Goal: Task Accomplishment & Management: Use online tool/utility

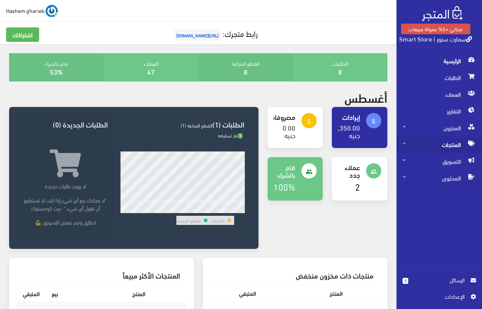
click at [451, 147] on span "المنتجات" at bounding box center [439, 144] width 73 height 17
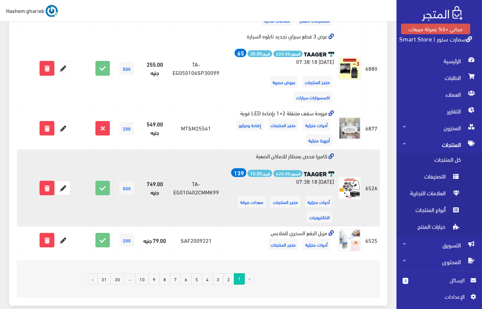
scroll to position [924, 0]
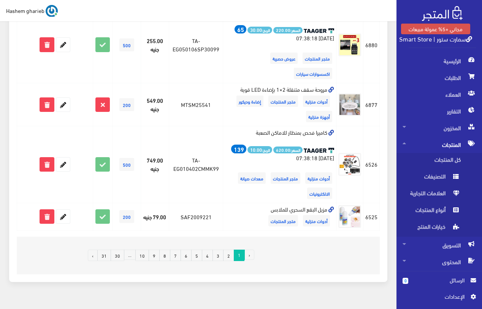
click at [228, 250] on link "2" at bounding box center [228, 255] width 11 height 11
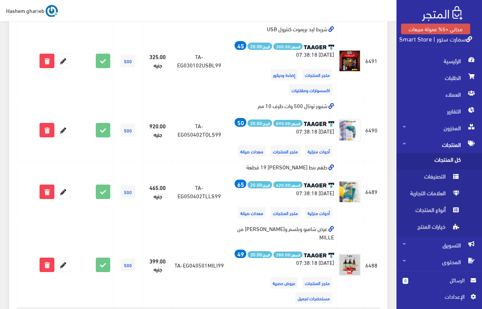
scroll to position [1247, 0]
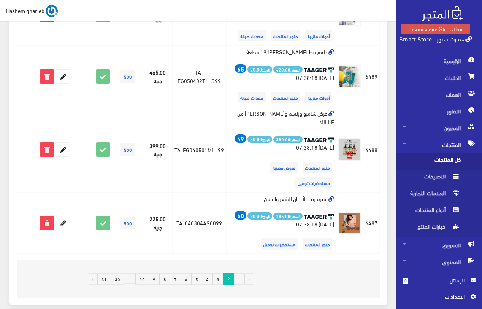
click at [216, 273] on link "3" at bounding box center [218, 278] width 11 height 11
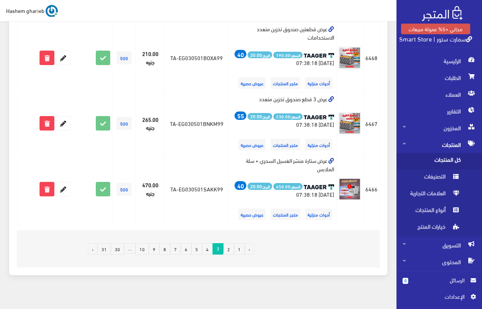
scroll to position [1366, 0]
click at [206, 244] on link "4" at bounding box center [207, 248] width 11 height 11
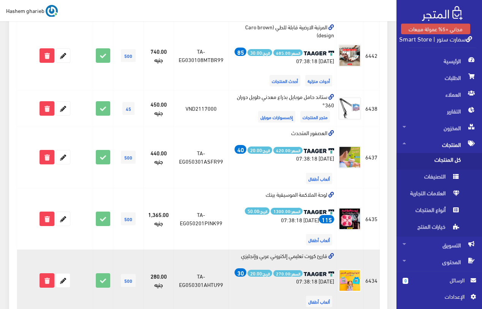
scroll to position [1243, 0]
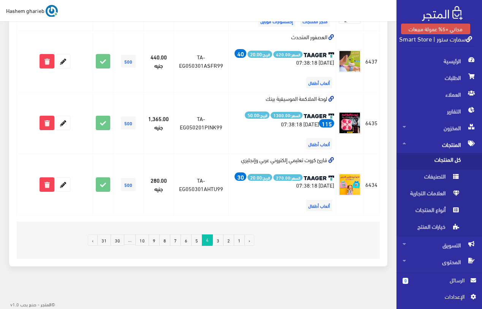
click at [197, 238] on link "5" at bounding box center [196, 239] width 11 height 11
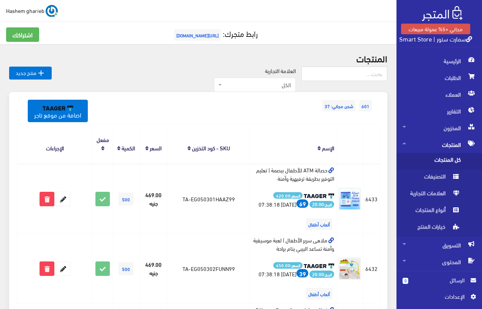
scroll to position [1293, 0]
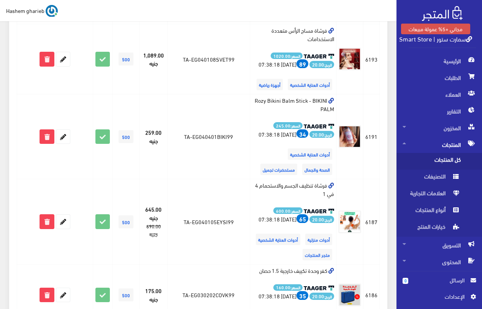
click at [438, 156] on span "كل المنتجات" at bounding box center [432, 161] width 58 height 17
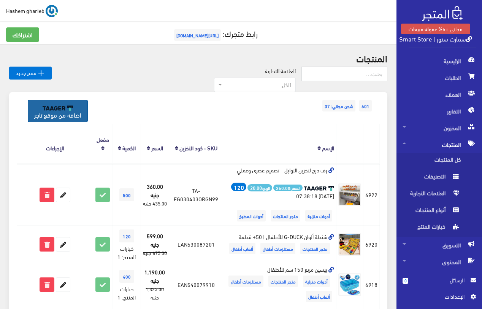
click at [57, 109] on img at bounding box center [58, 107] width 30 height 5
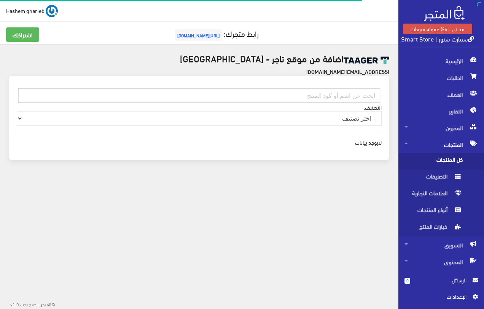
click at [297, 98] on input "text" at bounding box center [199, 95] width 362 height 14
paste input "EG030402BANAT99"
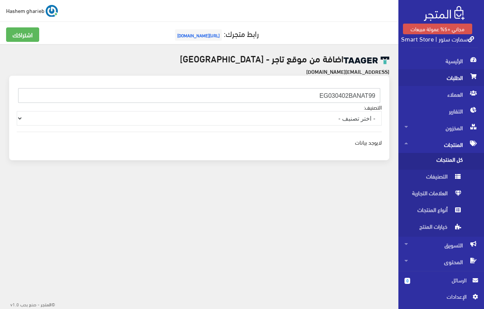
drag, startPoint x: 305, startPoint y: 95, endPoint x: 407, endPoint y: 75, distance: 103.5
click at [404, 77] on div "مجاني +5% عمولة مبيعات سمارت ستور | Smart Store الرئيسية الطلبات 0 " at bounding box center [242, 101] width 484 height 203
paste input "10401SA0000"
drag, startPoint x: 315, startPoint y: 92, endPoint x: 397, endPoint y: 93, distance: 81.8
click at [397, 93] on div "اضافة من موقع تاجر - مصر solution.technology007@gmail.com EG010401SA0000 Other" at bounding box center [199, 111] width 398 height 134
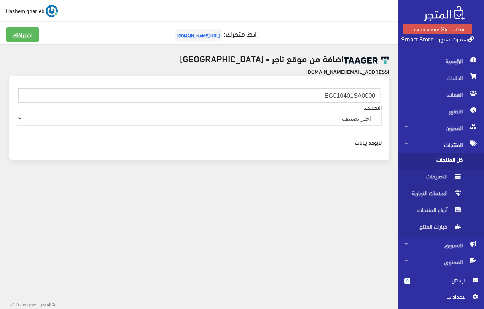
paste input "30303SONK99"
type input "EG030303SONK99"
click at [439, 156] on span "كل المنتجات" at bounding box center [433, 161] width 58 height 17
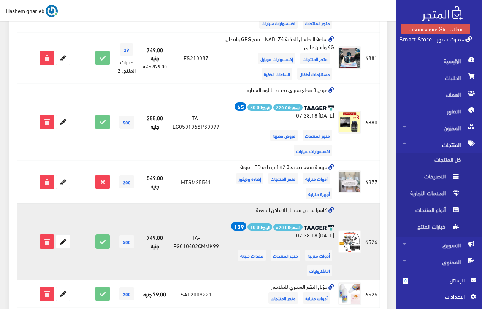
scroll to position [924, 0]
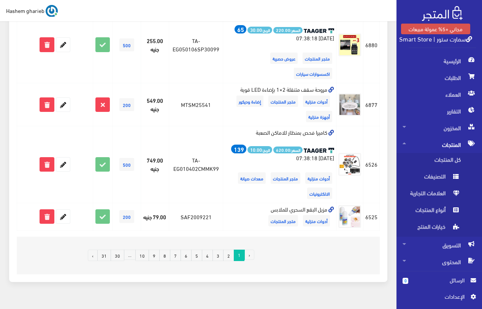
click at [199, 250] on link "5" at bounding box center [196, 255] width 11 height 11
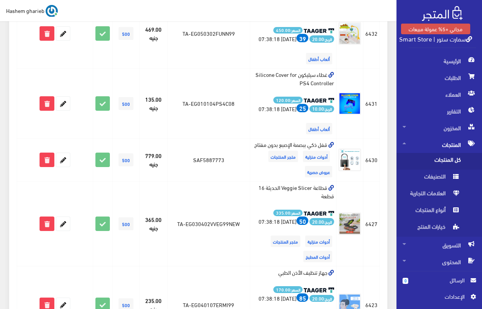
scroll to position [1293, 0]
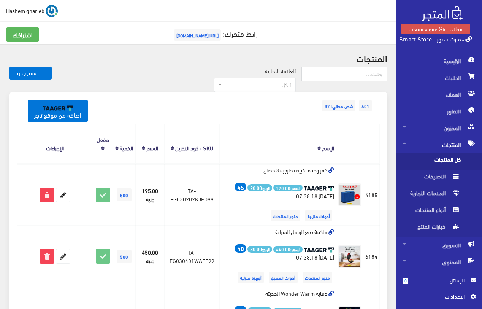
scroll to position [1204, 0]
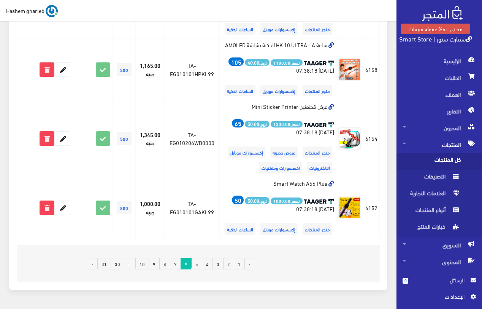
click at [176, 258] on link "7" at bounding box center [175, 263] width 11 height 11
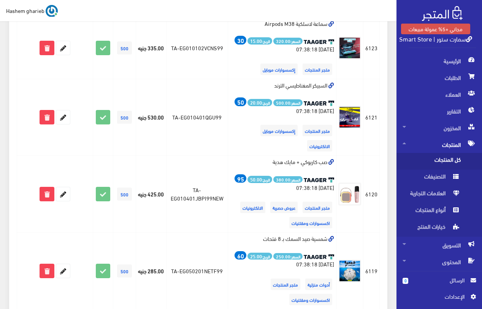
scroll to position [1280, 0]
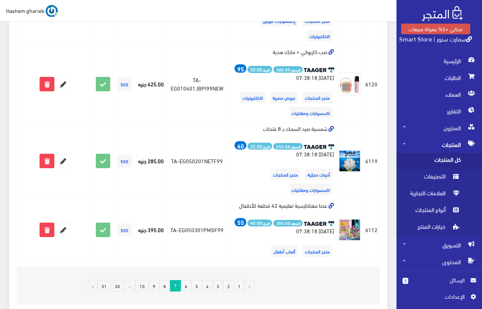
click at [166, 280] on link "8" at bounding box center [164, 285] width 11 height 11
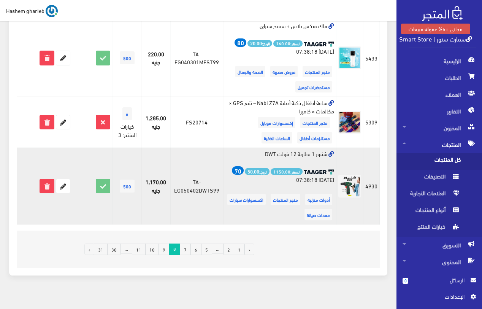
scroll to position [884, 0]
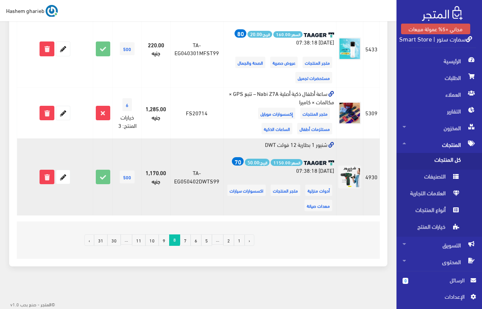
click at [333, 145] on icon at bounding box center [332, 145] width 6 height 6
